Goal: Task Accomplishment & Management: Manage account settings

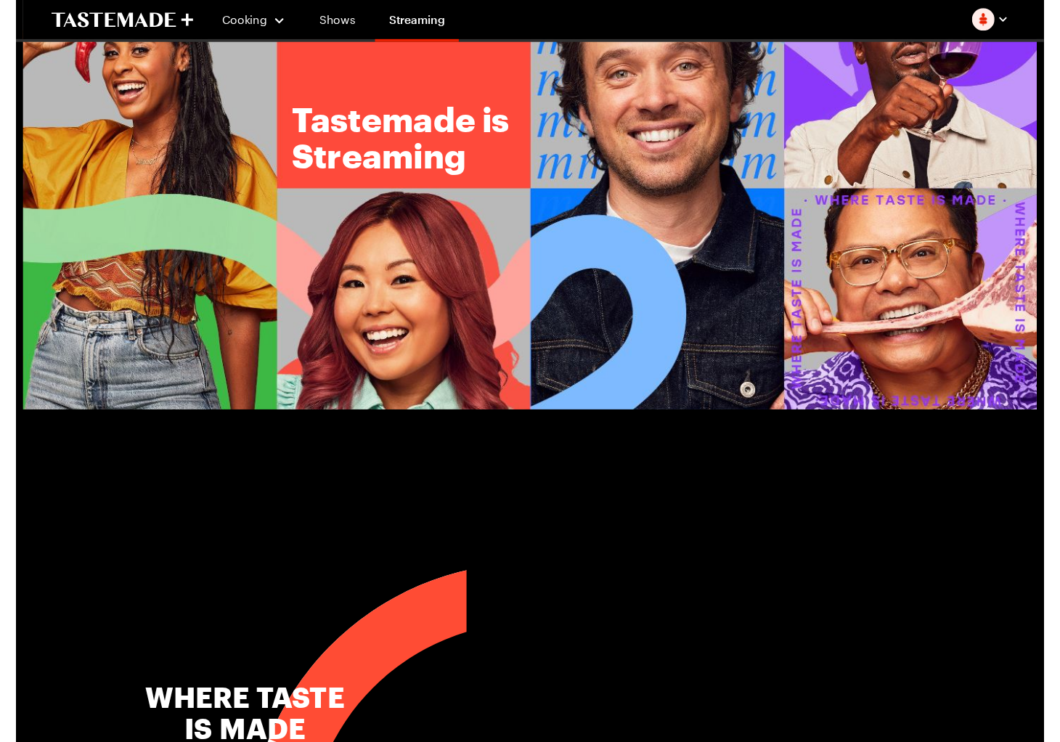
scroll to position [110, 0]
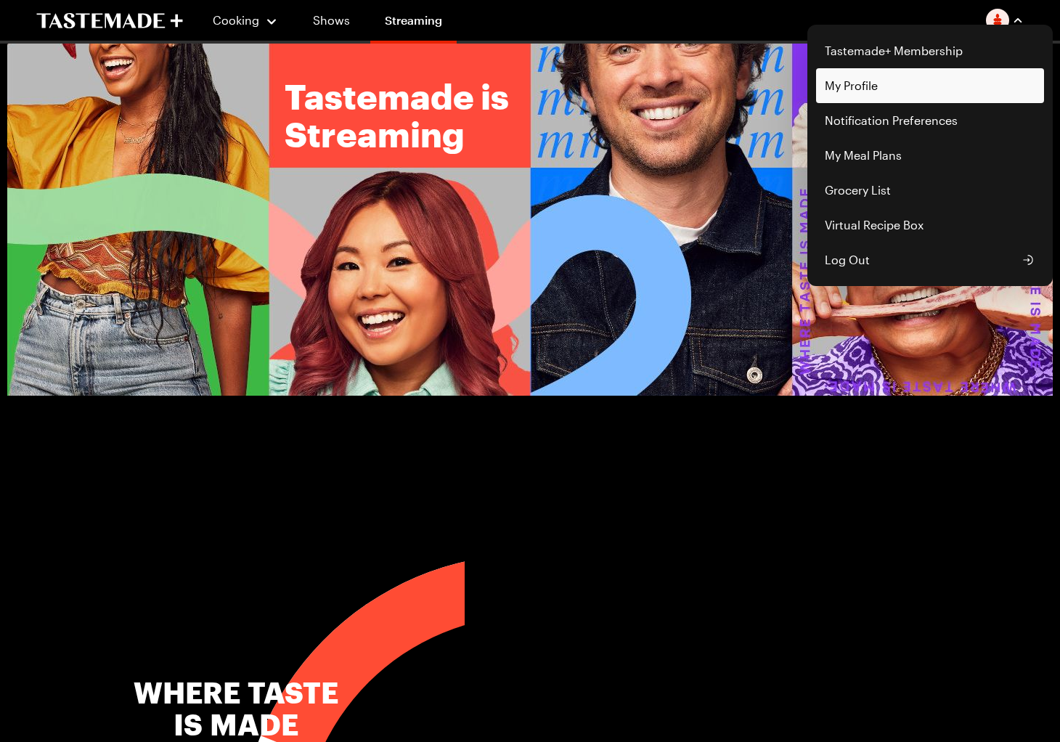
click at [867, 97] on link "My Profile" at bounding box center [930, 85] width 228 height 35
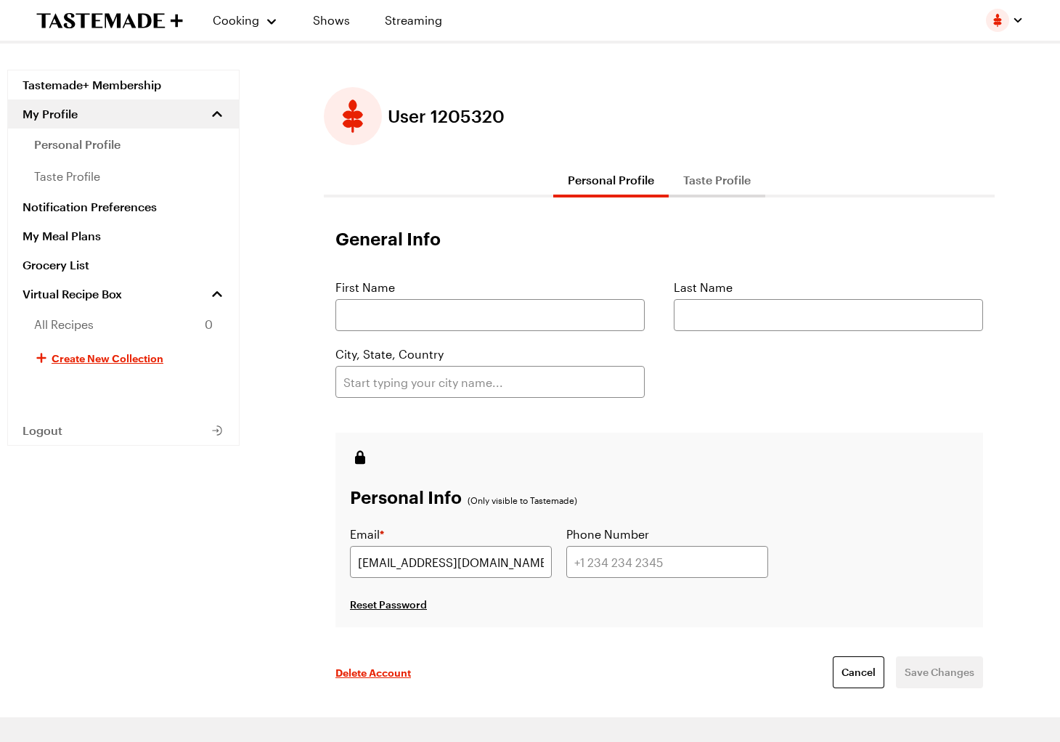
click at [713, 179] on button "Taste Profile" at bounding box center [716, 180] width 97 height 35
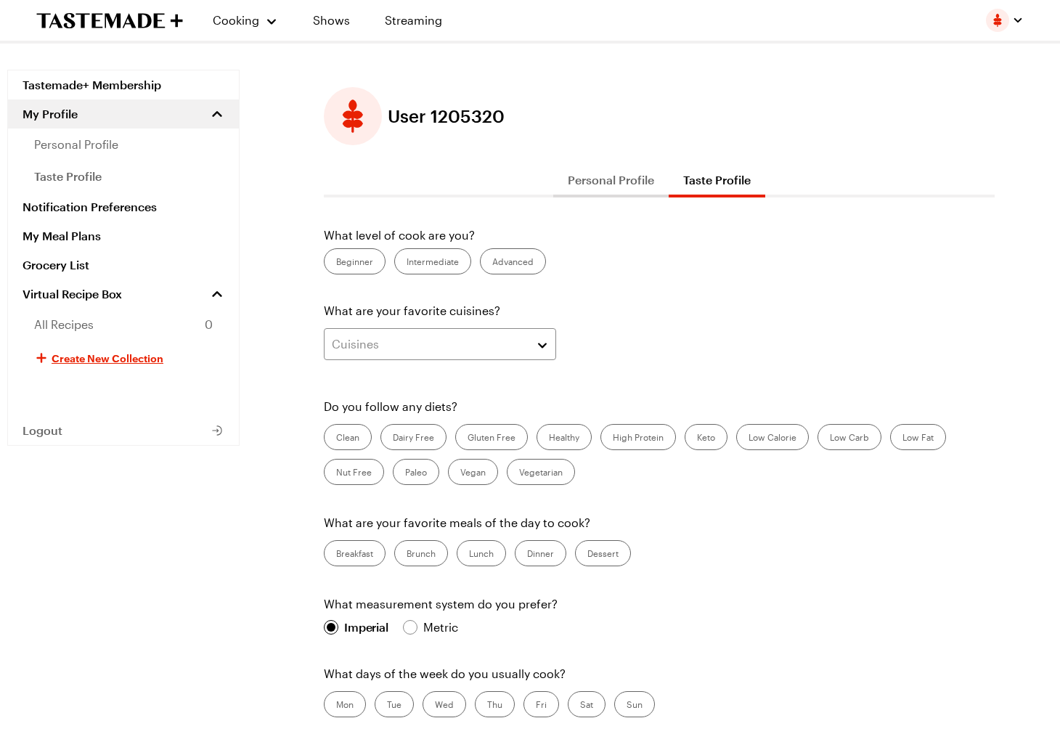
click at [626, 180] on button "Personal Profile" at bounding box center [610, 180] width 115 height 35
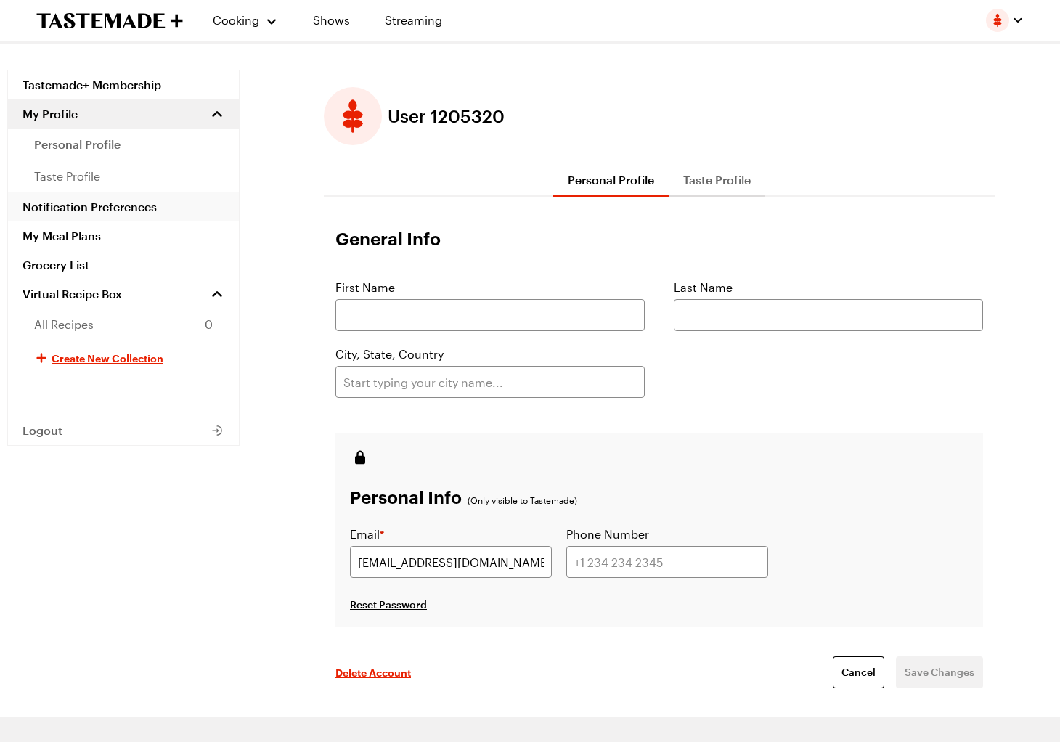
click at [142, 204] on link "Notification Preferences" at bounding box center [123, 206] width 231 height 29
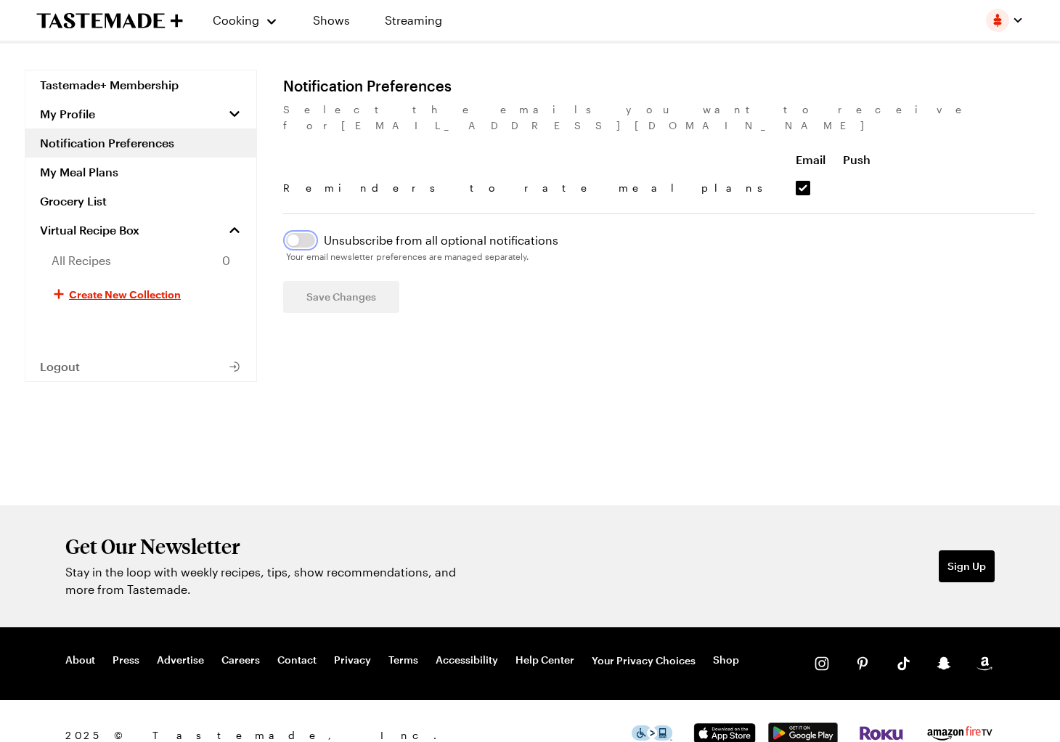
click at [308, 233] on button "button" at bounding box center [300, 240] width 29 height 15
checkbox input "false"
